Goal: Book appointment/travel/reservation

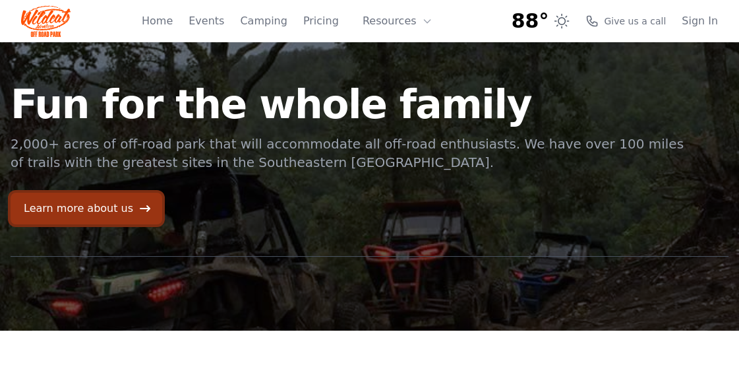
click at [106, 203] on link "Learn more about us" at bounding box center [87, 209] width 152 height 32
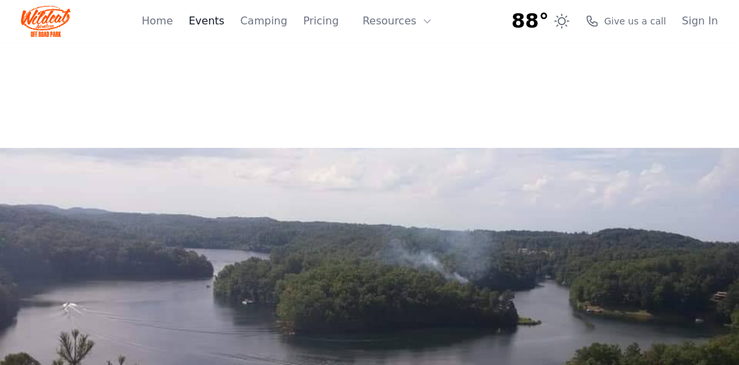
click at [224, 20] on link "Events" at bounding box center [207, 21] width 36 height 16
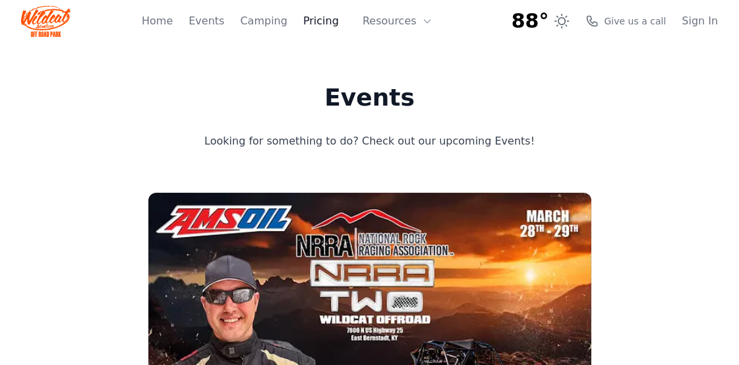
click at [328, 23] on link "Pricing" at bounding box center [321, 21] width 36 height 16
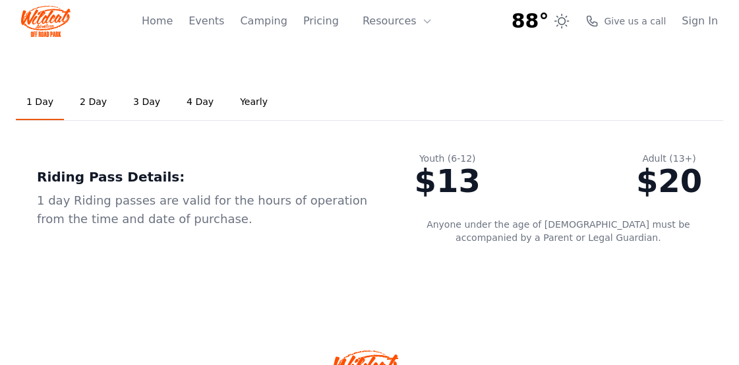
click at [85, 99] on link "2 Day" at bounding box center [93, 102] width 48 height 36
click at [322, 25] on link "Pricing" at bounding box center [321, 21] width 36 height 16
click at [238, 104] on link "Yearly" at bounding box center [254, 102] width 49 height 36
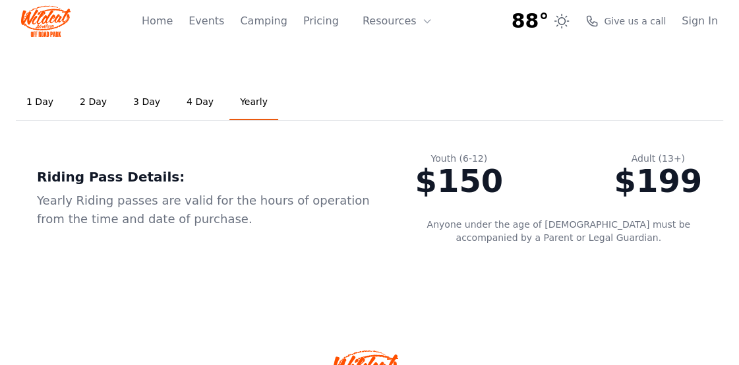
click at [238, 104] on link "Yearly" at bounding box center [254, 102] width 49 height 36
click at [279, 23] on link "Camping" at bounding box center [263, 21] width 47 height 16
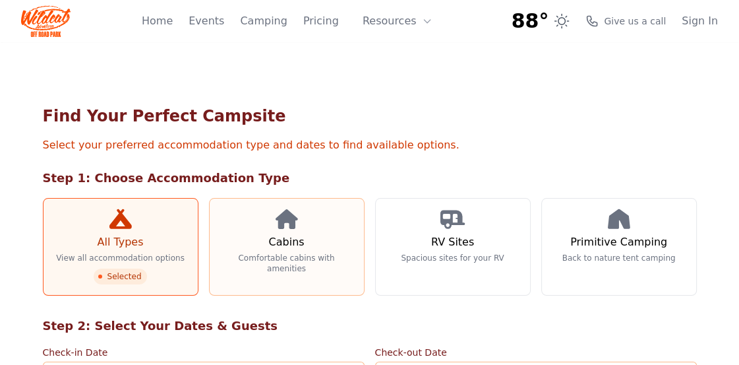
click at [263, 265] on link "Cabins Comfortable cabins with amenities" at bounding box center [287, 247] width 156 height 98
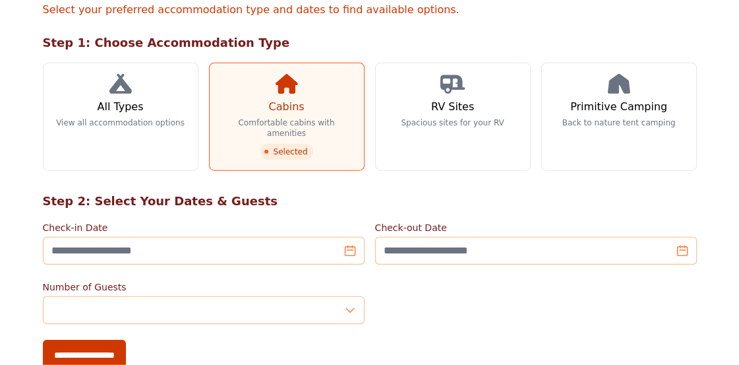
scroll to position [139, 0]
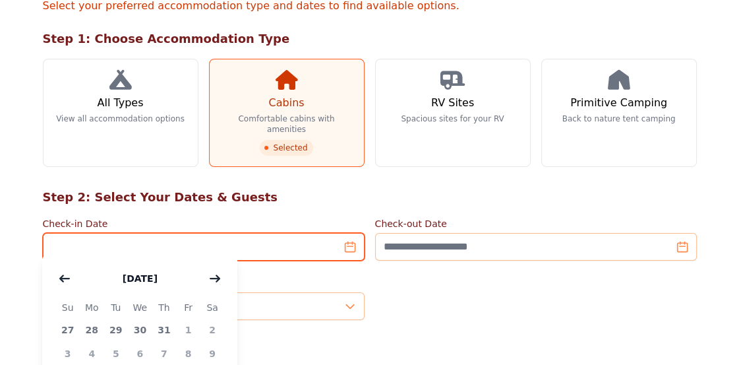
click at [354, 236] on input "Check-in Date" at bounding box center [204, 247] width 322 height 28
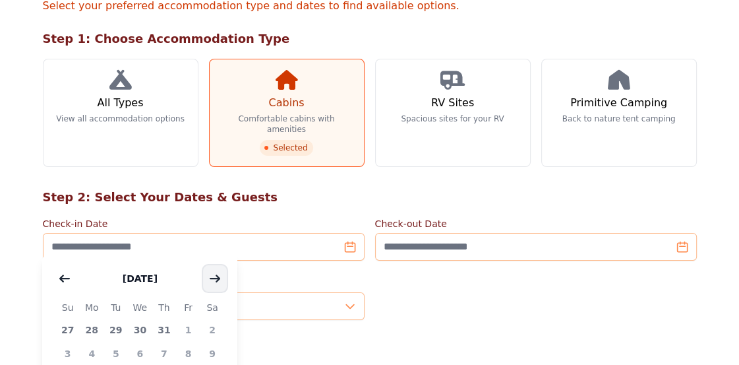
click at [208, 276] on button "button" at bounding box center [215, 278] width 24 height 26
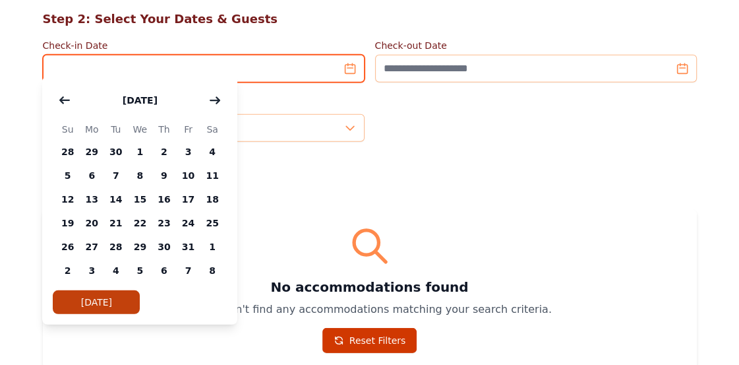
scroll to position [418, 0]
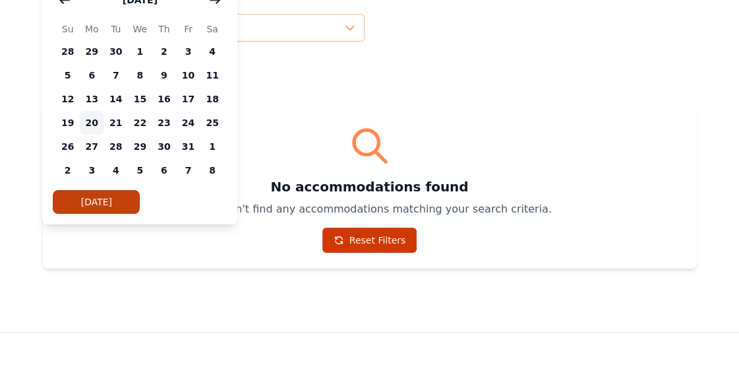
click at [94, 121] on span "20" at bounding box center [92, 123] width 24 height 24
type input "**********"
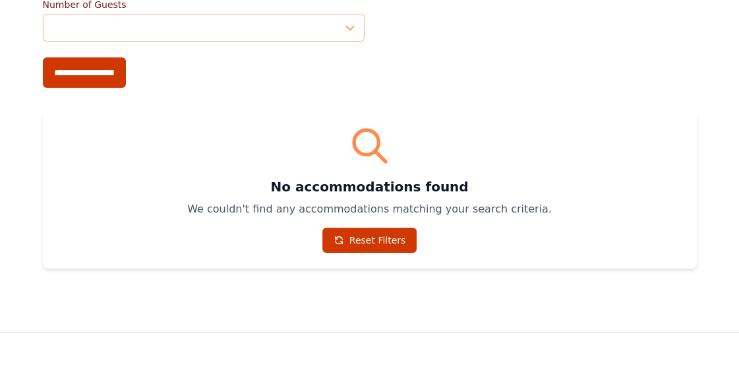
scroll to position [193, 0]
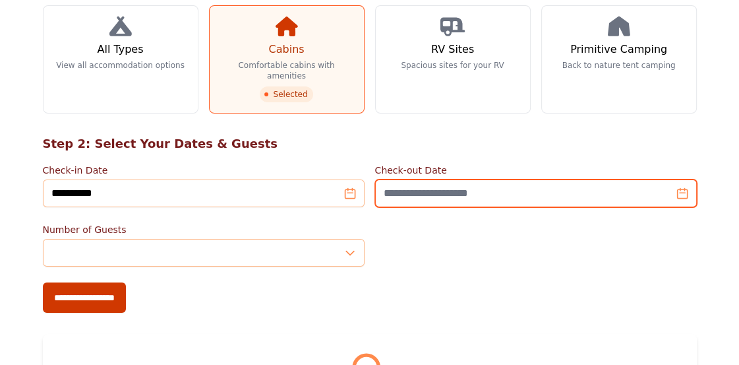
click at [443, 187] on input "Check-out Date" at bounding box center [536, 193] width 322 height 28
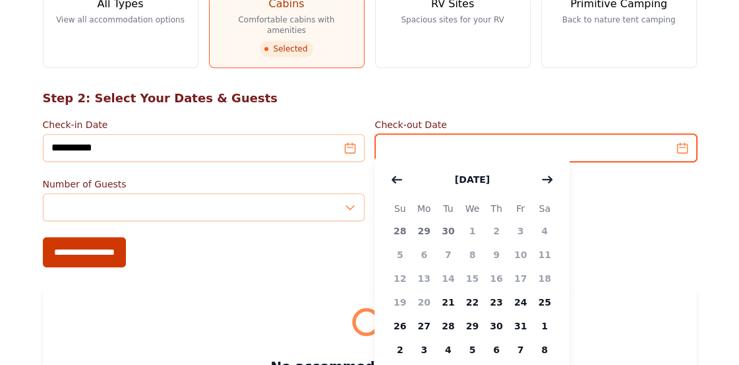
scroll to position [262, 0]
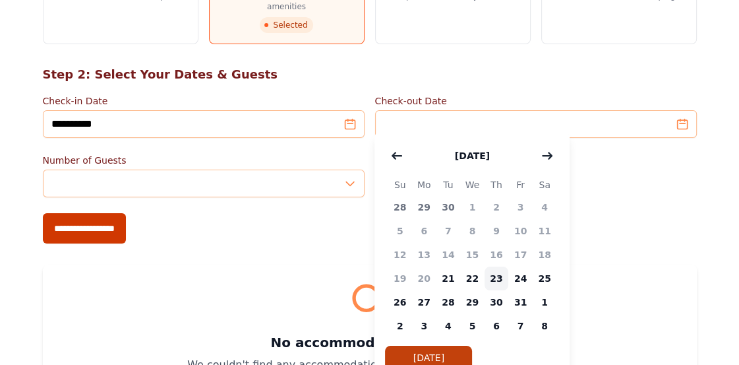
click at [497, 280] on span "23" at bounding box center [497, 278] width 24 height 24
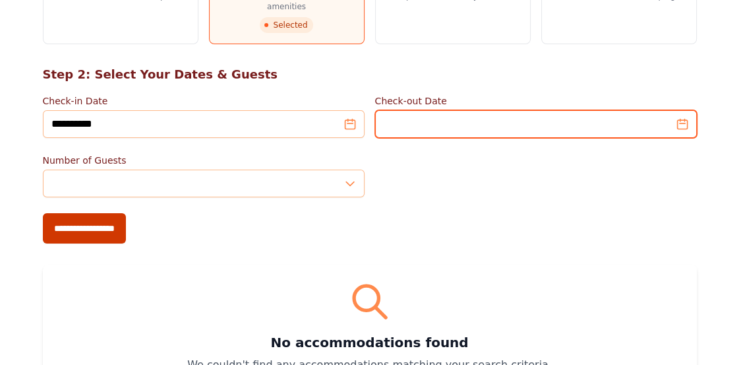
type input "**********"
click at [683, 111] on input "**********" at bounding box center [536, 124] width 322 height 28
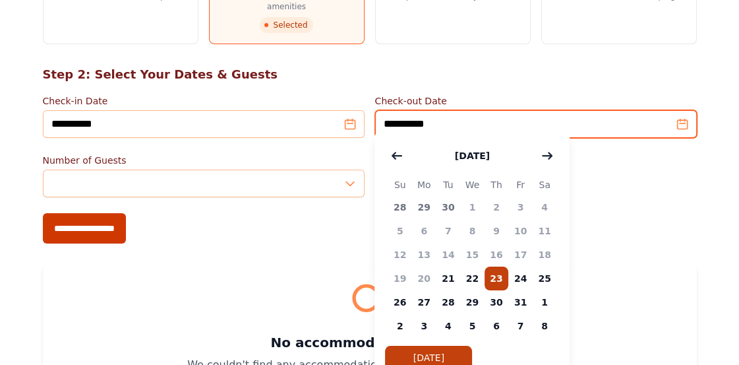
click at [544, 113] on input "**********" at bounding box center [536, 124] width 322 height 28
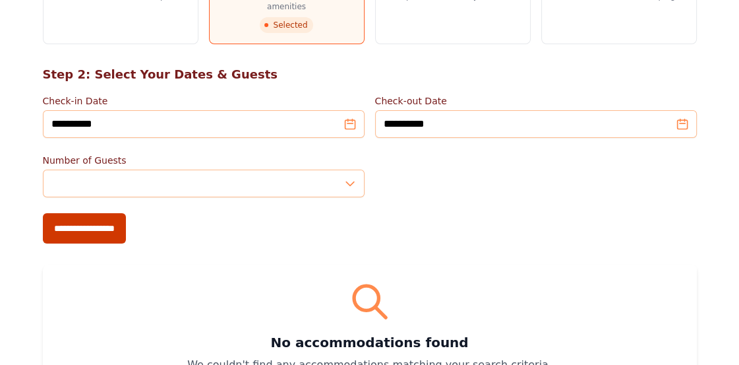
click at [239, 238] on div "**********" at bounding box center [369, 134] width 675 height 623
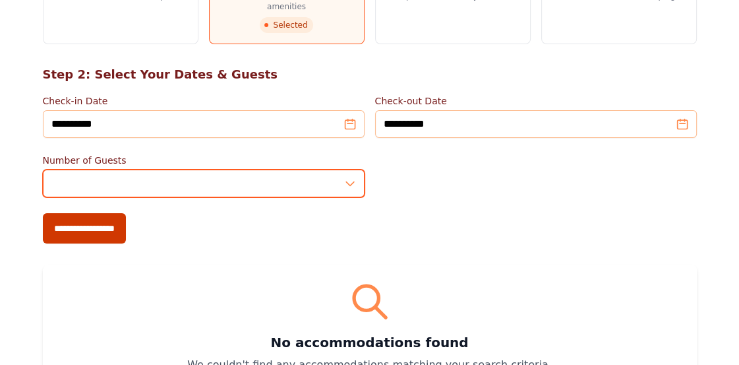
drag, startPoint x: 54, startPoint y: 175, endPoint x: 39, endPoint y: 175, distance: 15.2
click at [43, 175] on input "*" at bounding box center [204, 184] width 322 height 28
type input "*"
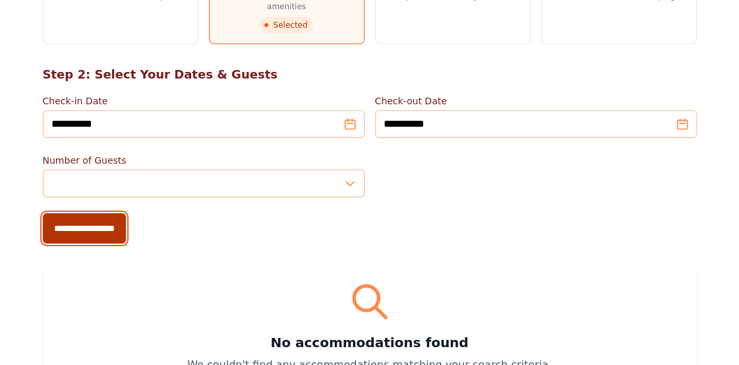
click at [83, 216] on input "**********" at bounding box center [84, 228] width 83 height 30
type input "**********"
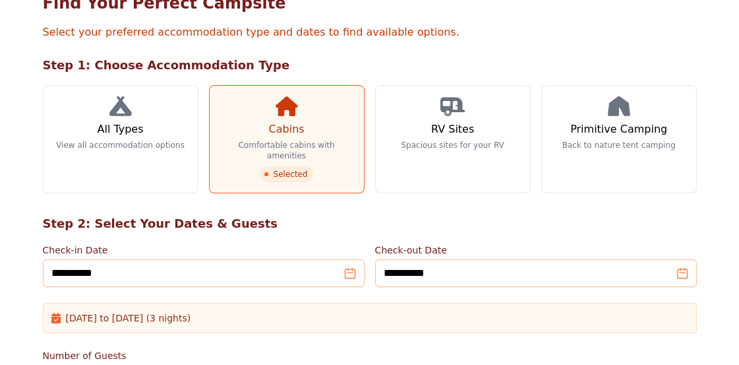
scroll to position [69, 0]
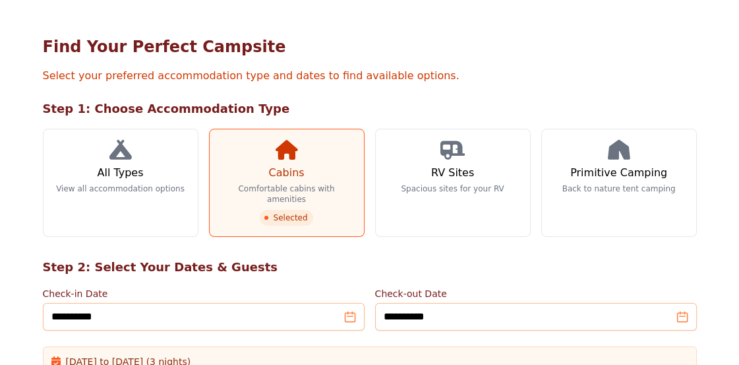
click at [291, 194] on link "Cabins Comfortable cabins with amenities Selected" at bounding box center [287, 183] width 156 height 108
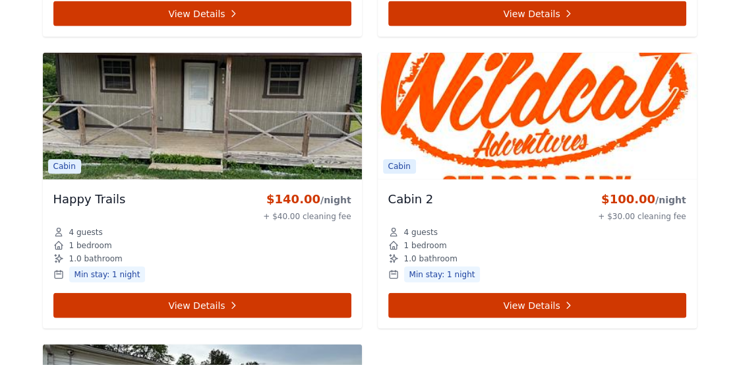
scroll to position [1184, 0]
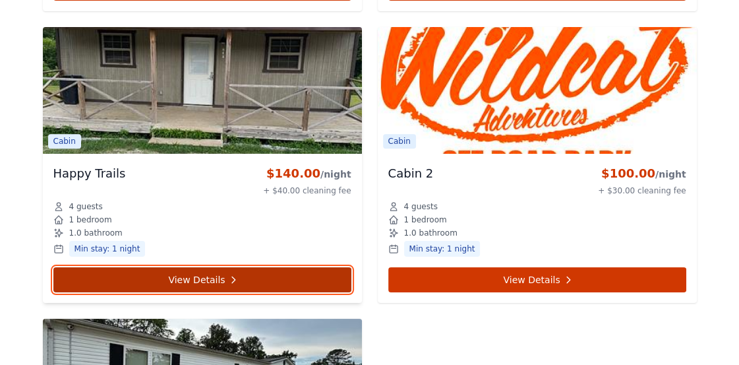
click at [249, 267] on link "View Details" at bounding box center [202, 279] width 298 height 25
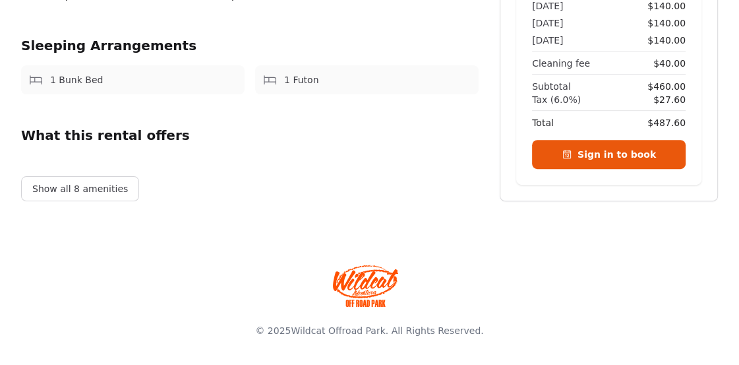
scroll to position [92, 0]
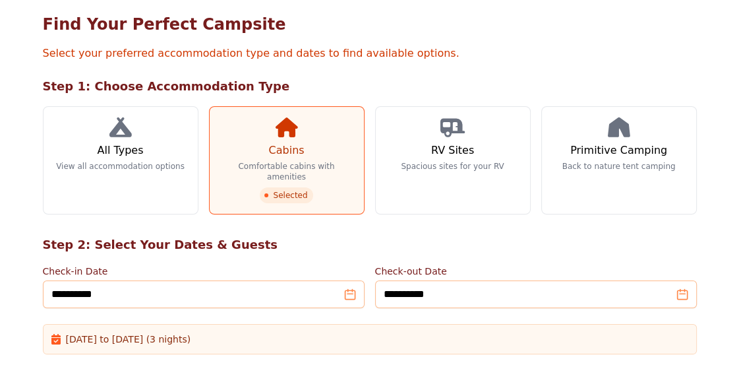
scroll to position [1184, 0]
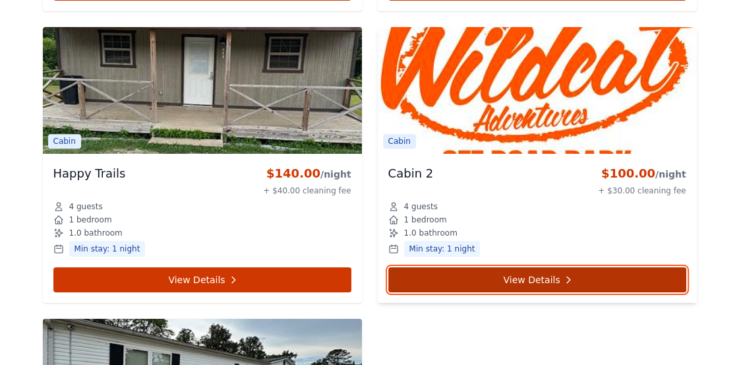
click at [476, 267] on link "View Details" at bounding box center [538, 279] width 298 height 25
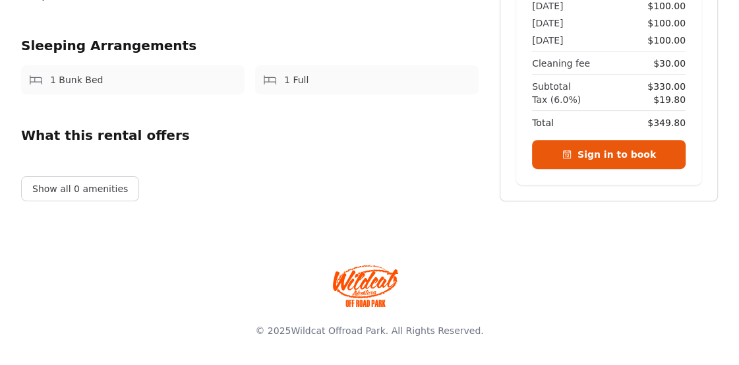
scroll to position [22, 0]
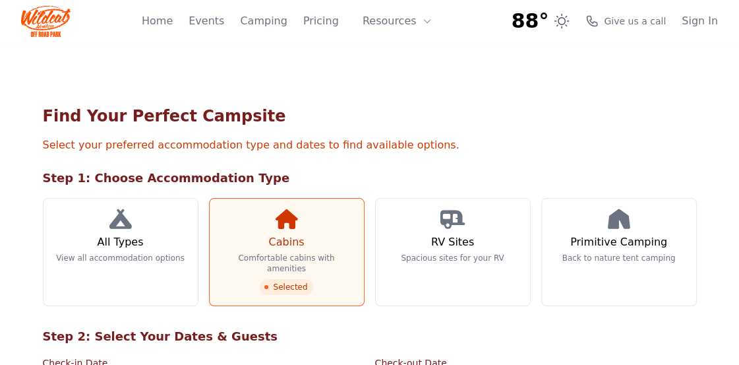
scroll to position [69, 0]
click at [173, 22] on link "Home" at bounding box center [157, 21] width 31 height 16
click at [391, 18] on button "Resources" at bounding box center [398, 21] width 86 height 26
click at [405, 59] on link "About" at bounding box center [418, 54] width 127 height 24
